Goal: Task Accomplishment & Management: Complete application form

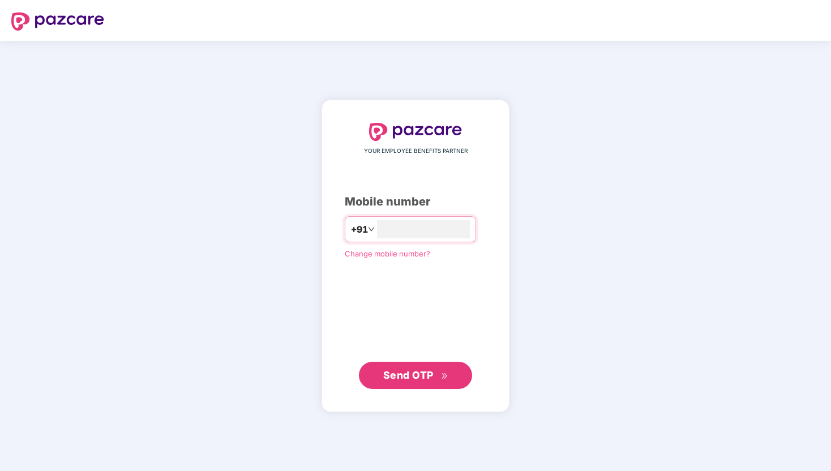
type input "**********"
click at [420, 381] on span "Send OTP" at bounding box center [415, 375] width 65 height 16
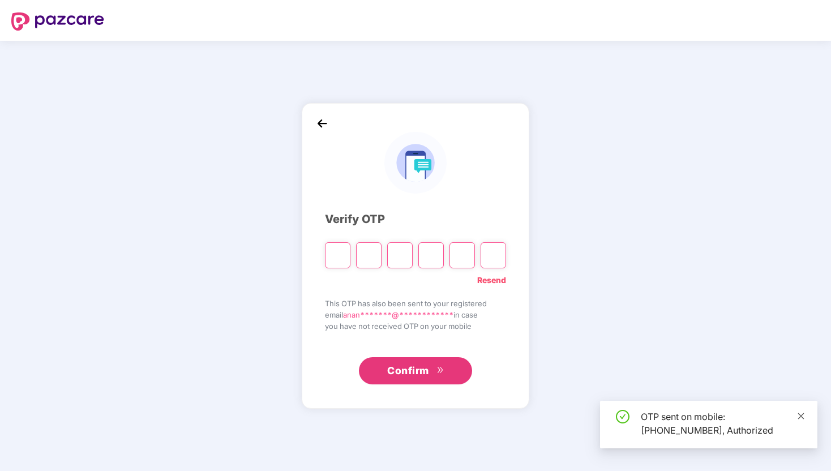
click at [802, 418] on icon "close" at bounding box center [801, 416] width 6 height 6
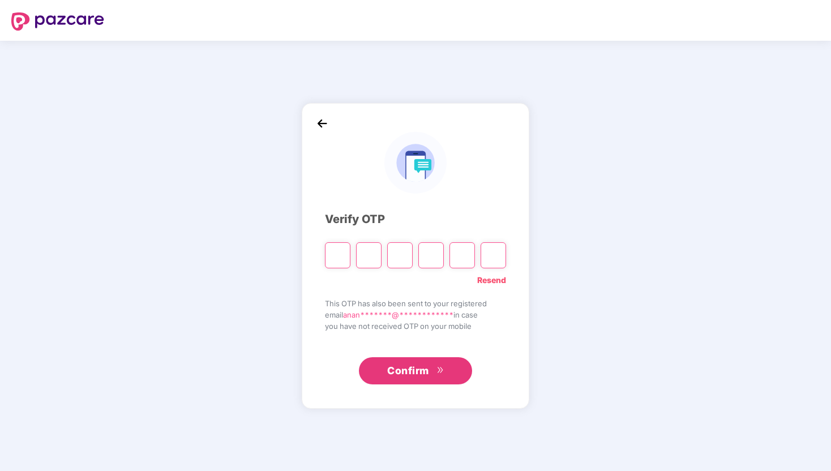
click at [342, 257] on input "Please enter verification code. Digit 1" at bounding box center [337, 255] width 25 height 26
type input "*"
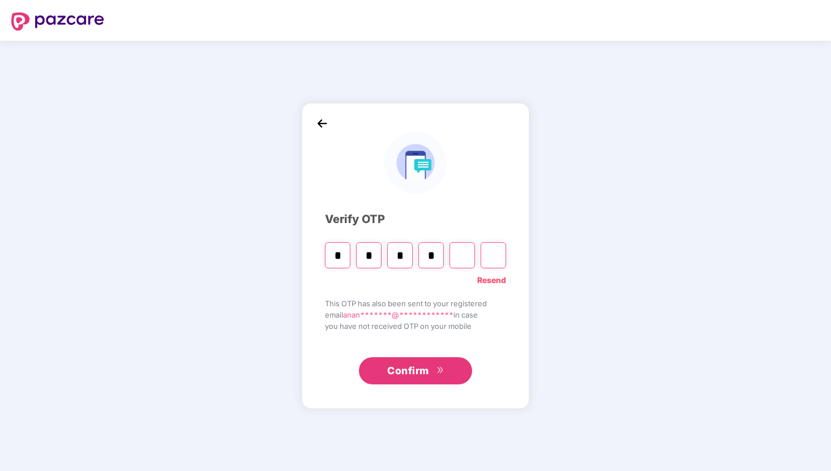
type input "*"
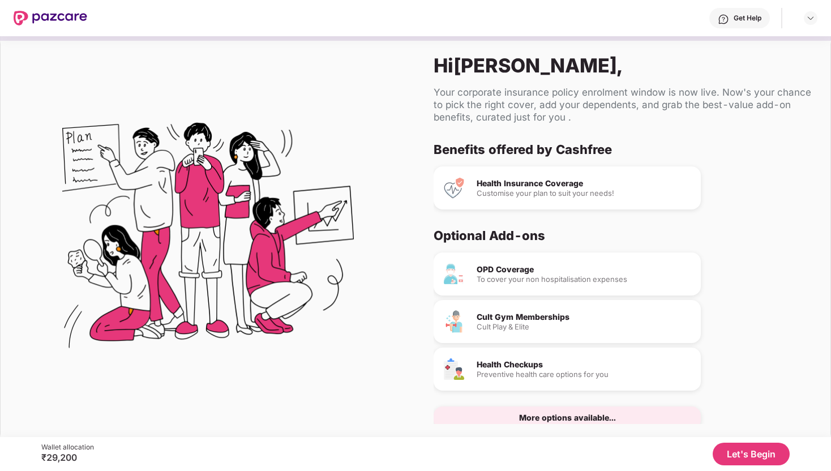
scroll to position [23, 0]
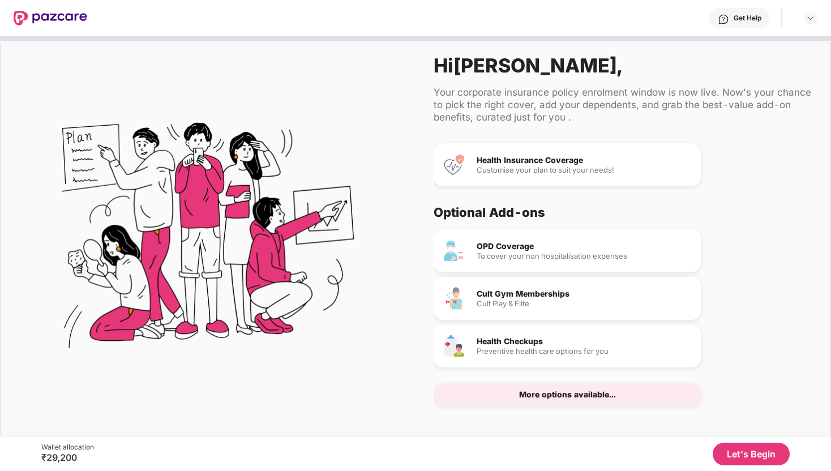
click at [756, 456] on button "Let's Begin" at bounding box center [750, 454] width 77 height 23
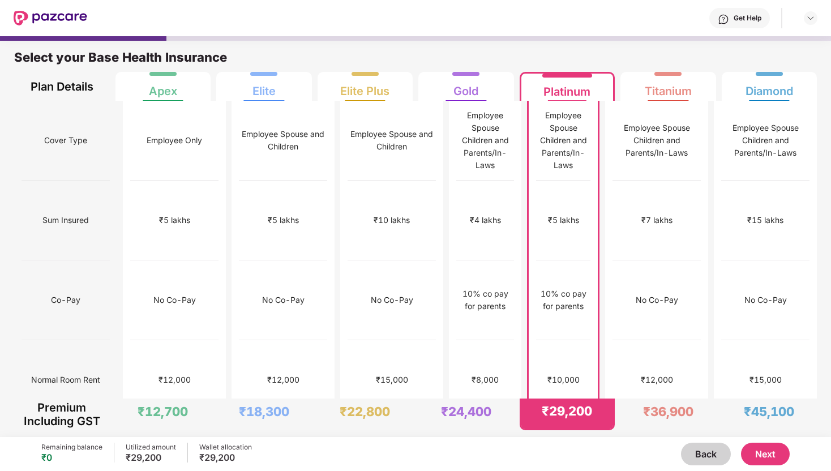
click at [756, 456] on button "Next" at bounding box center [765, 454] width 49 height 23
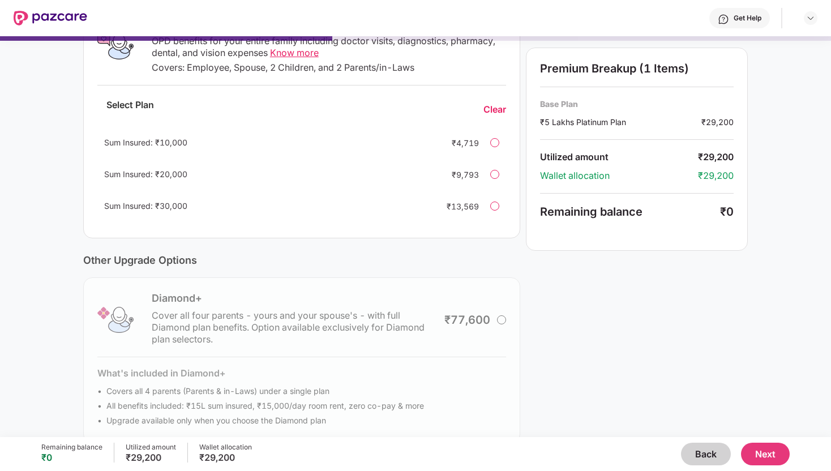
scroll to position [235, 0]
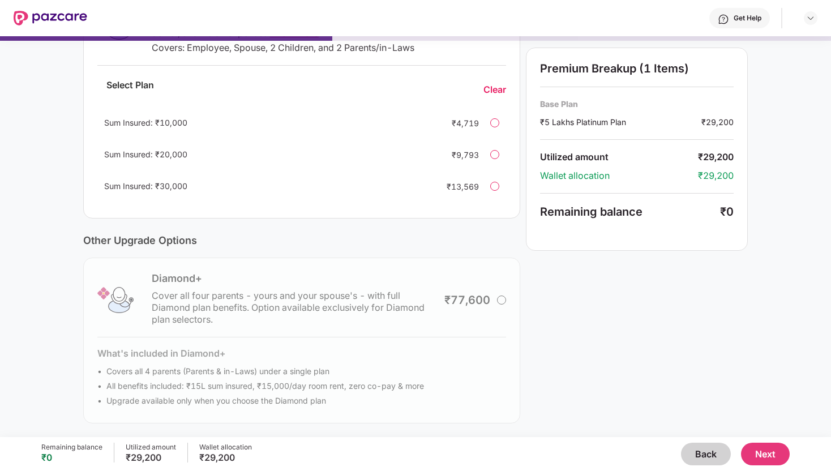
click at [761, 455] on button "Next" at bounding box center [765, 454] width 49 height 23
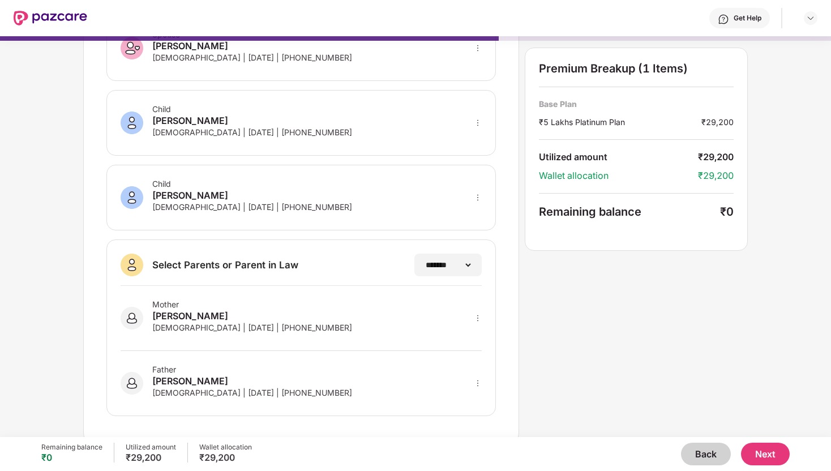
scroll to position [236, 0]
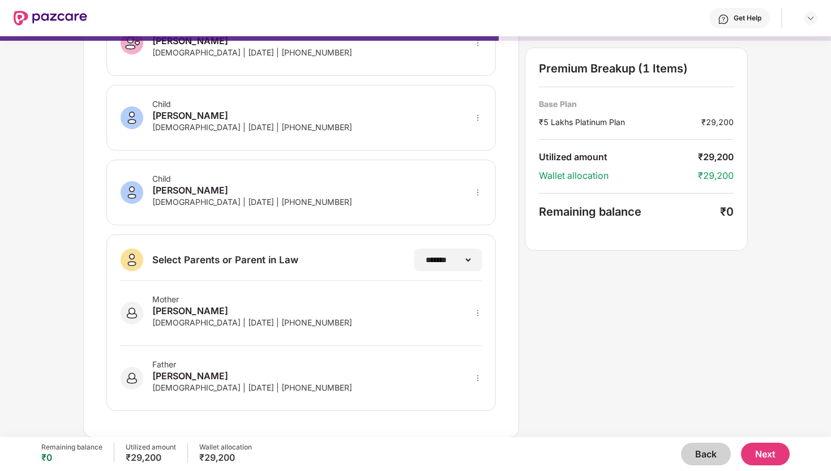
click at [768, 456] on button "Next" at bounding box center [765, 454] width 49 height 23
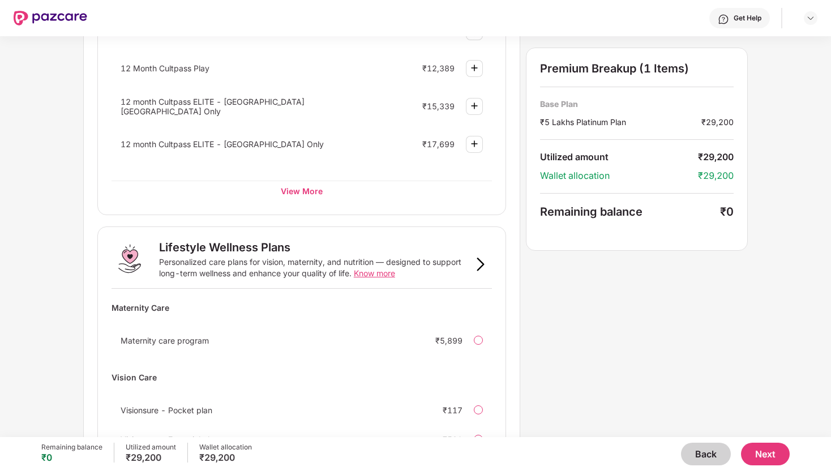
scroll to position [573, 0]
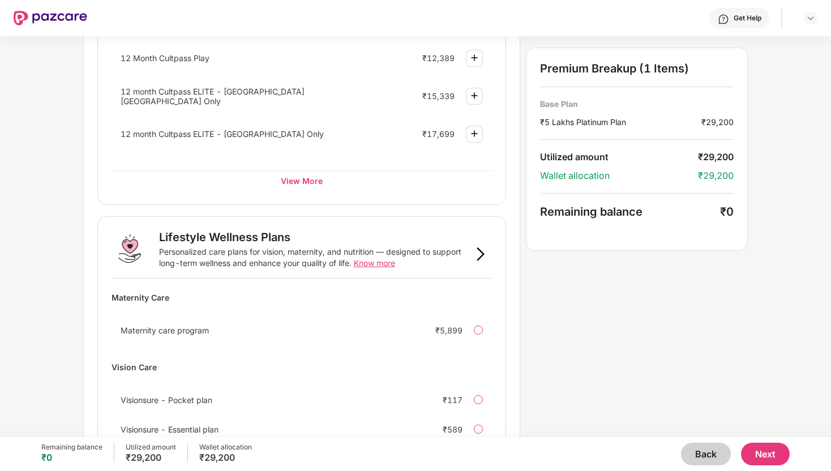
click at [766, 455] on button "Next" at bounding box center [765, 454] width 49 height 23
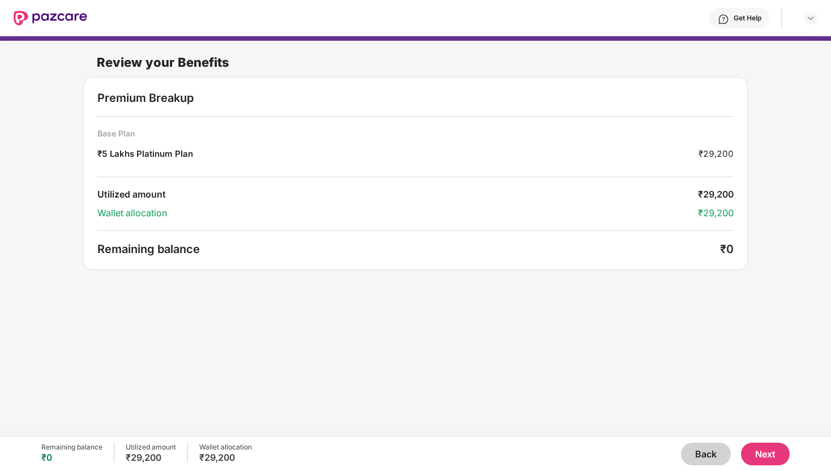
click at [767, 455] on button "Next" at bounding box center [765, 454] width 49 height 23
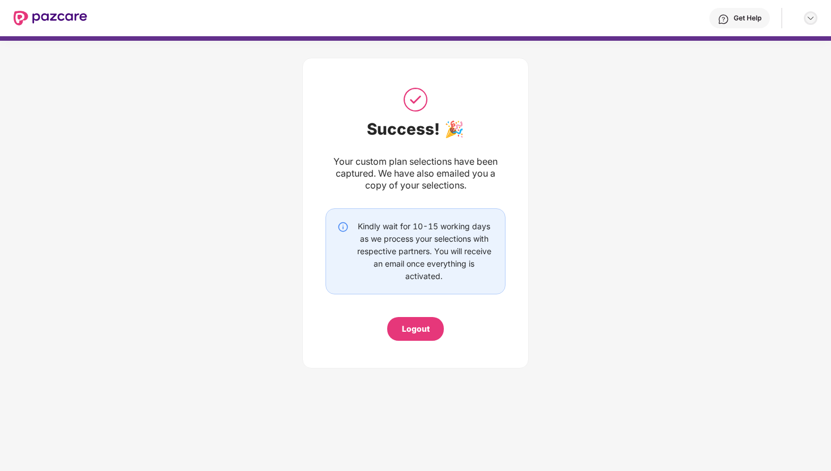
click at [812, 19] on img at bounding box center [810, 18] width 9 height 9
click at [675, 203] on div "Success! 🎉 Your custom plan selections have been captured. We have also emailed…" at bounding box center [415, 210] width 831 height 339
click at [409, 332] on div "Logout" at bounding box center [416, 329] width 28 height 12
